Goal: Transaction & Acquisition: Obtain resource

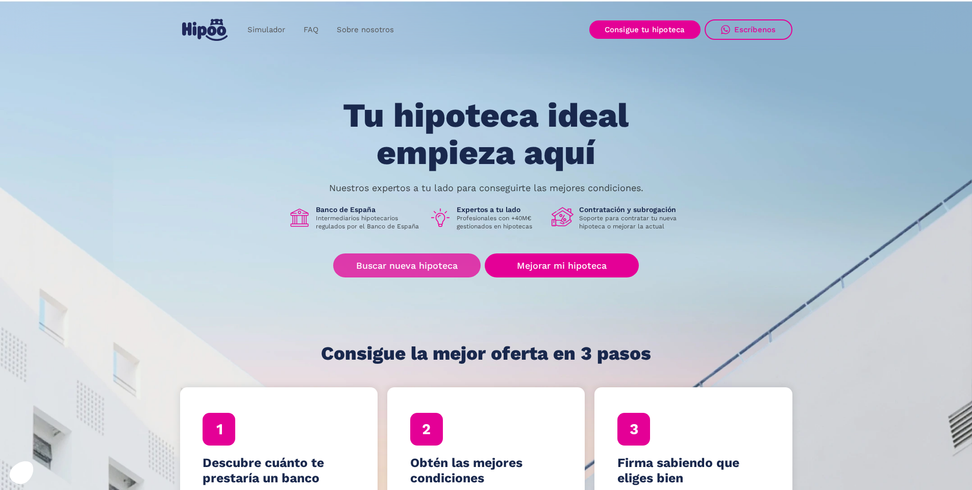
click at [443, 267] on link "Buscar nueva hipoteca" at bounding box center [407, 265] width 148 height 24
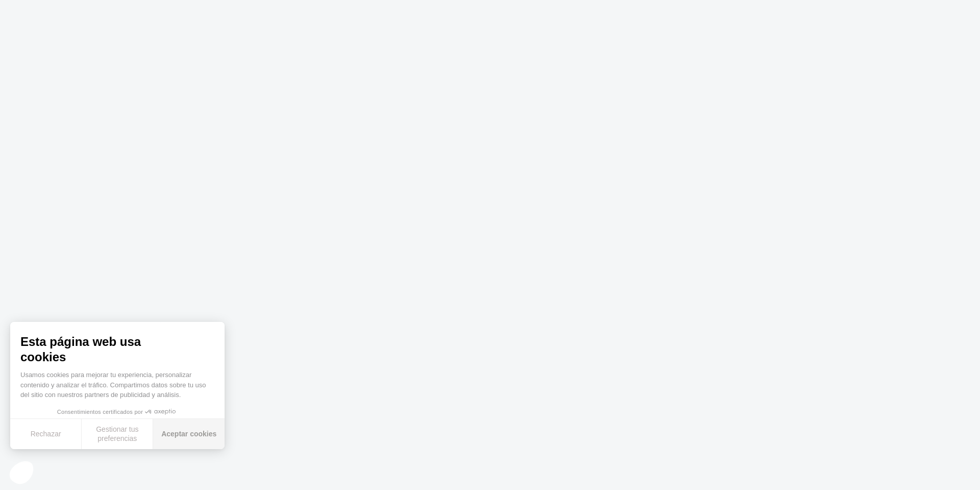
click at [204, 426] on button "Aceptar cookies" at bounding box center [188, 434] width 71 height 30
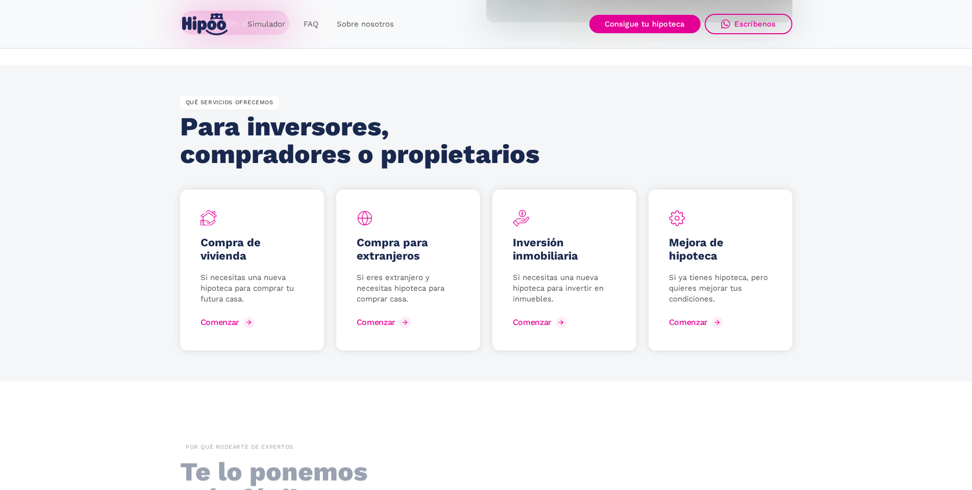
scroll to position [1286, 0]
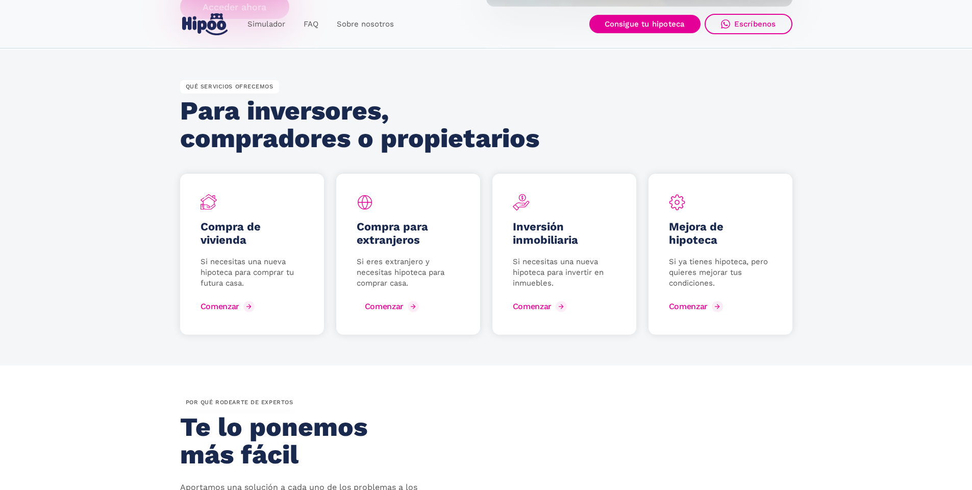
click at [398, 308] on div "Comenzar" at bounding box center [384, 306] width 39 height 10
